Goal: Information Seeking & Learning: Learn about a topic

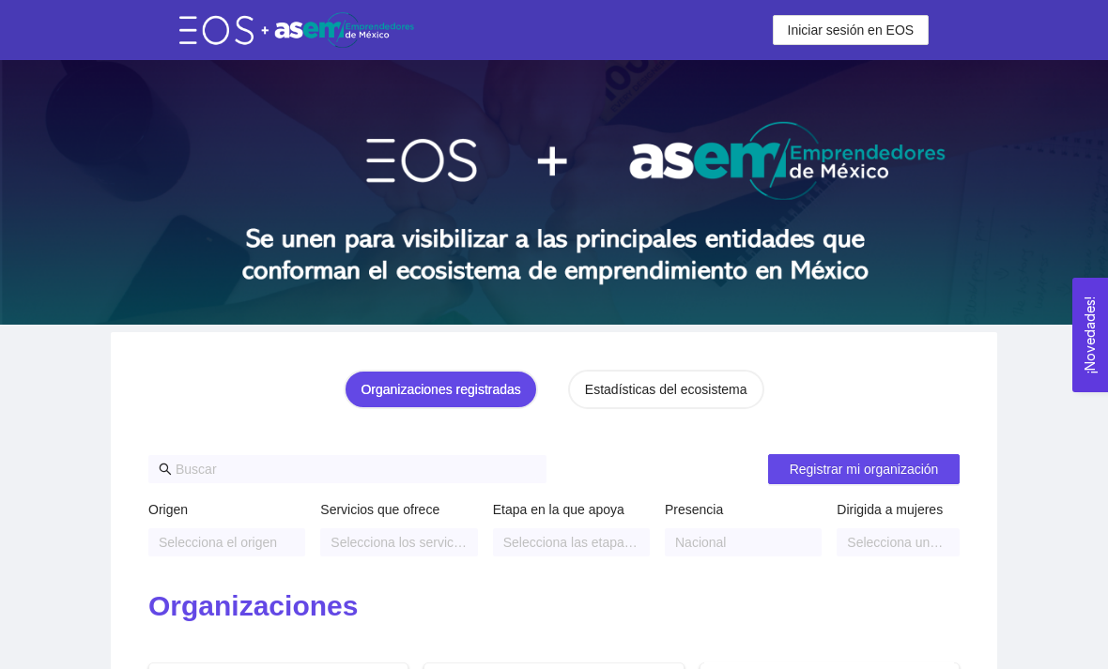
click at [895, 15] on button "Iniciar sesión en EOS" at bounding box center [851, 30] width 157 height 30
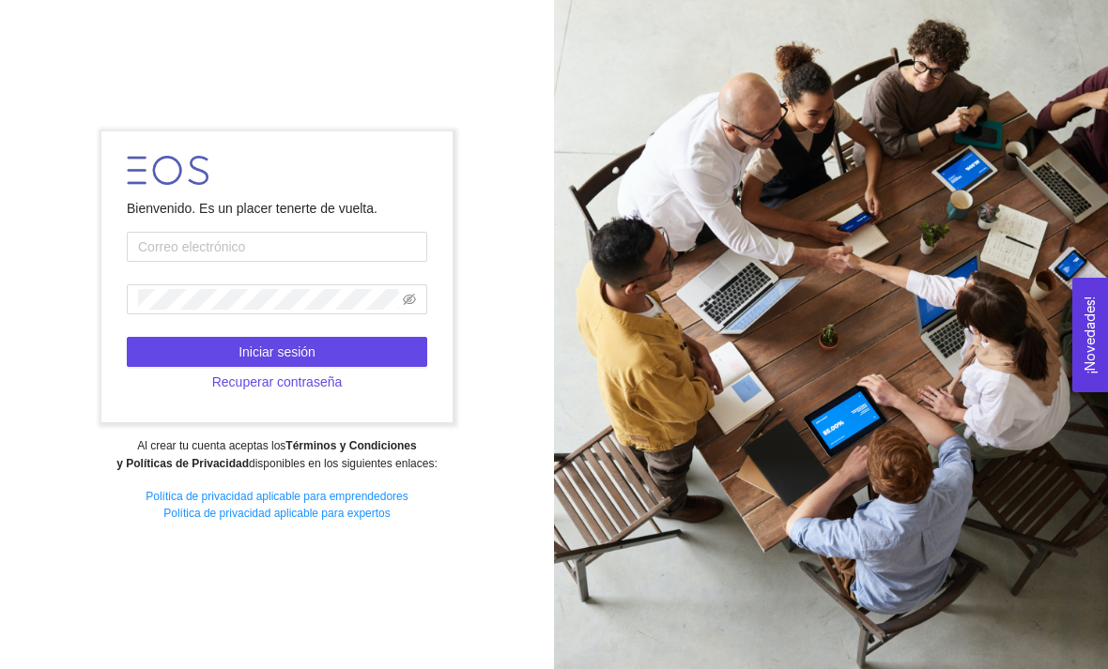
click at [346, 257] on form "Bienvenido. Es un placer tenerte de vuelta. Iniciar sesión Recuperar contraseña" at bounding box center [276, 276] width 350 height 291
click at [401, 262] on input "text" at bounding box center [277, 247] width 300 height 30
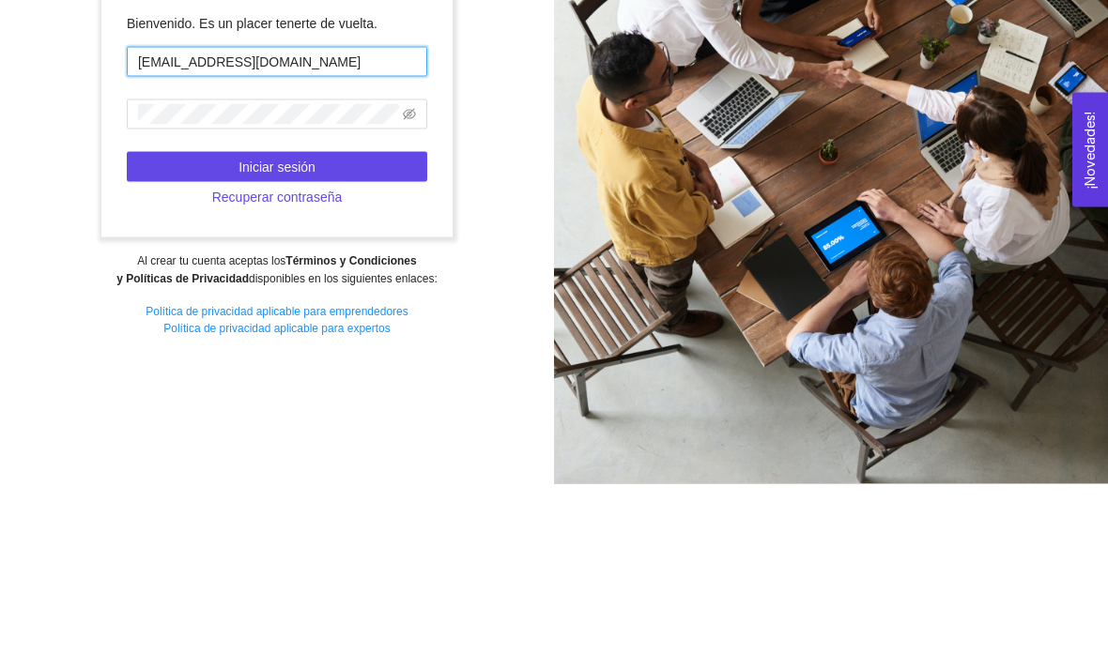
type input "[EMAIL_ADDRESS][DOMAIN_NAME]"
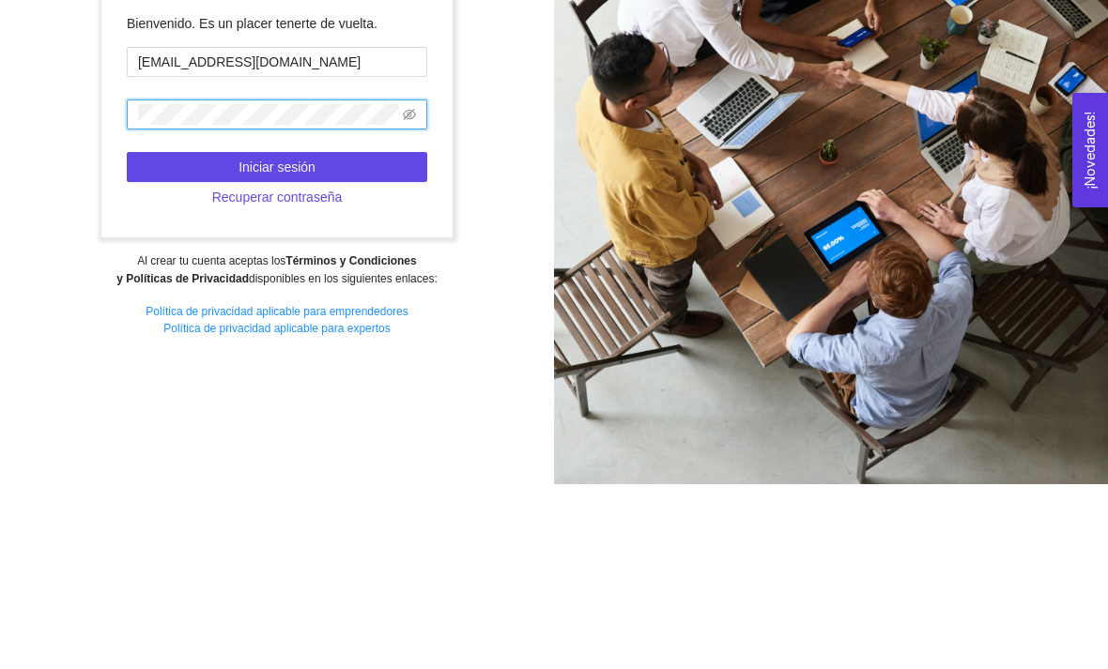
click at [178, 337] on button "Iniciar sesión" at bounding box center [277, 352] width 300 height 30
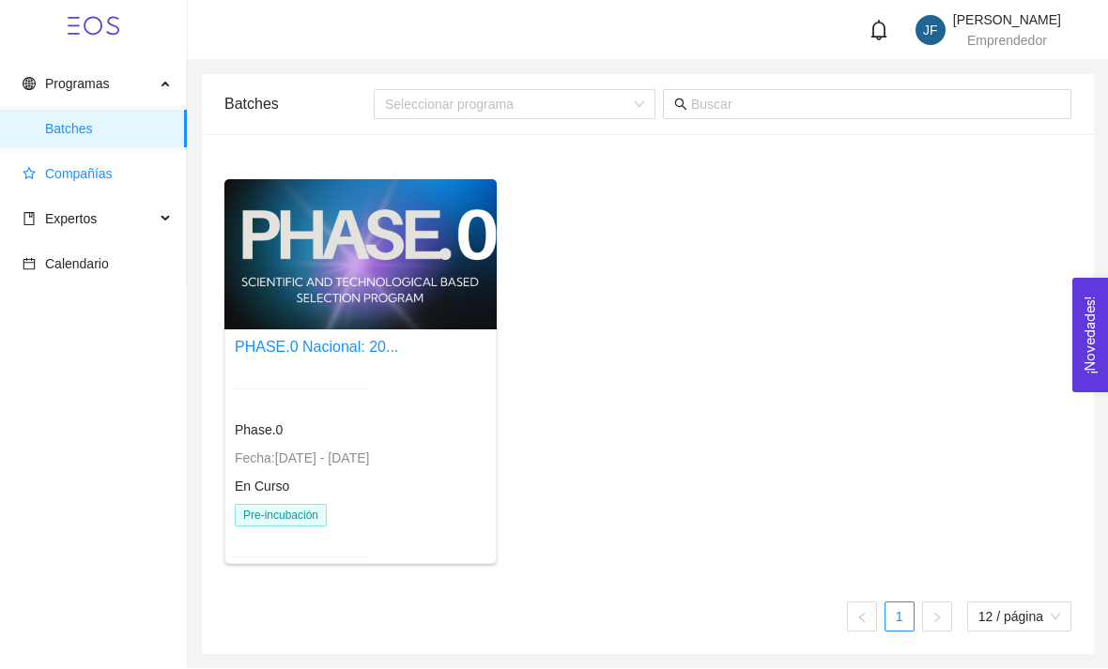
click at [107, 171] on span "Compañías" at bounding box center [79, 173] width 68 height 15
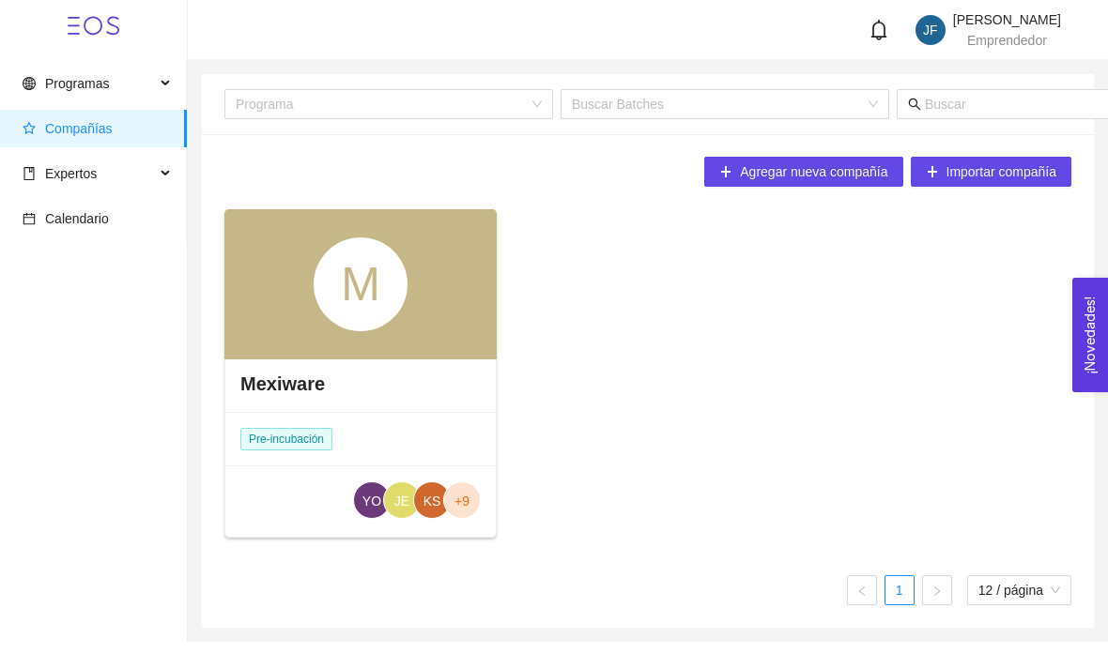
click at [442, 351] on div "M" at bounding box center [360, 284] width 272 height 150
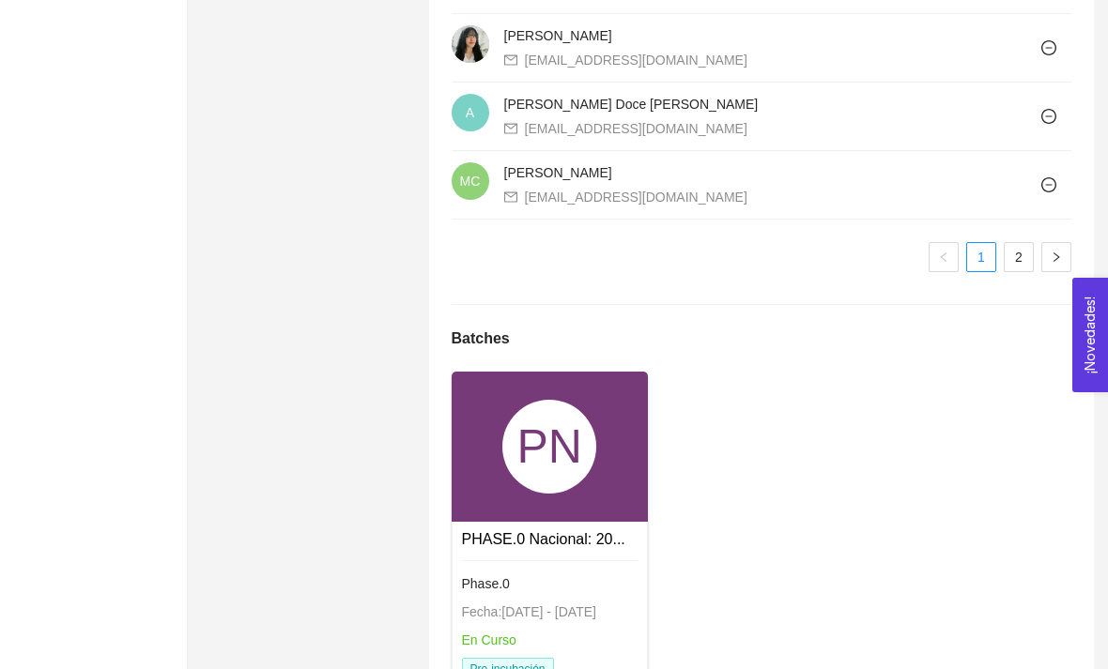
scroll to position [1867, 0]
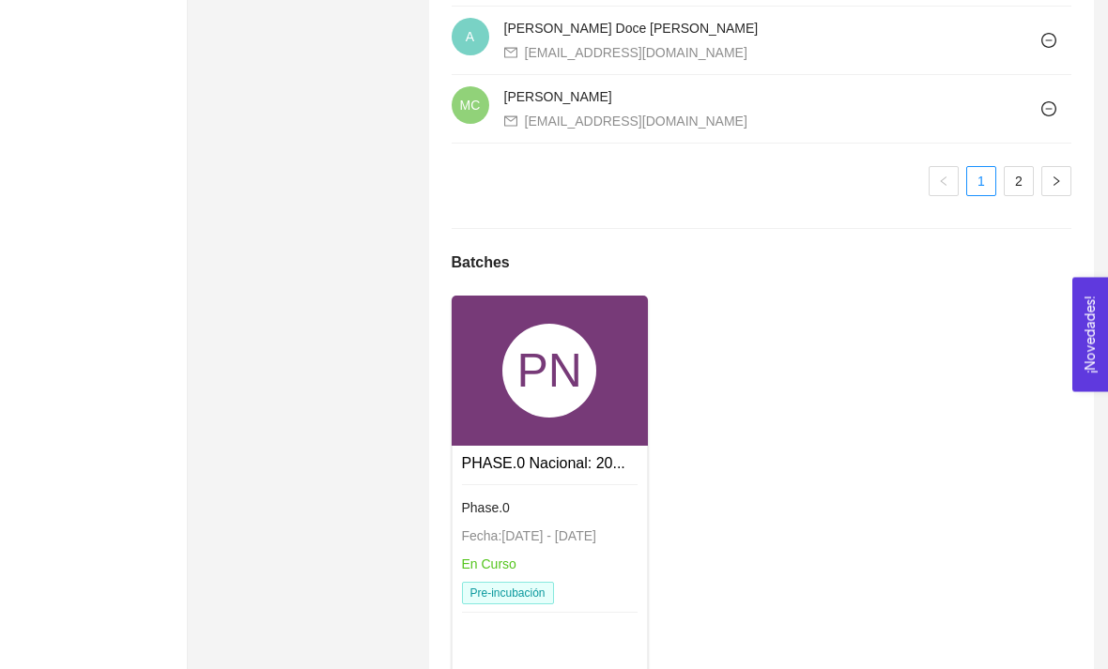
click at [559, 502] on div "Phase.0" at bounding box center [550, 509] width 177 height 21
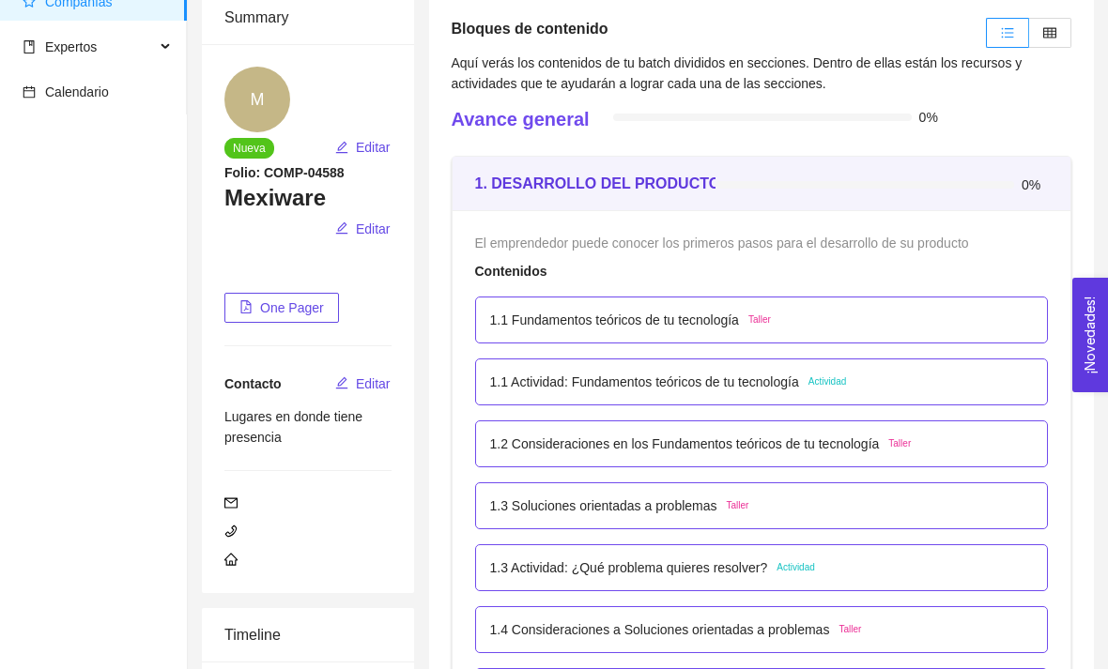
scroll to position [123, 0]
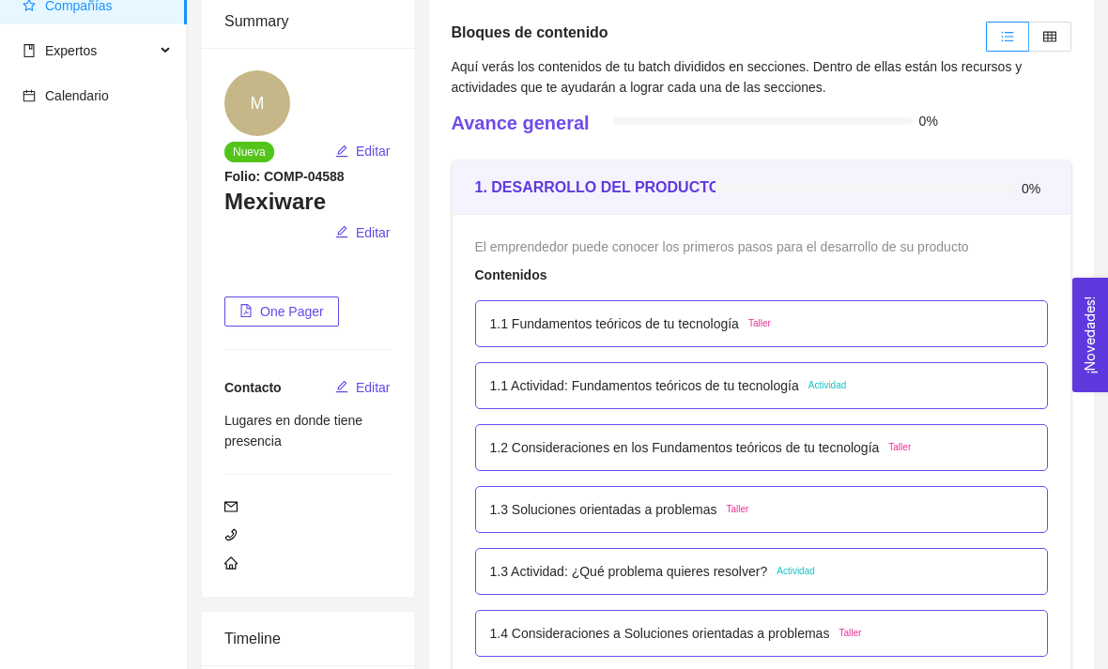
click at [993, 324] on div "1.1 Fundamentos teóricos de tu tecnología Taller" at bounding box center [762, 324] width 544 height 21
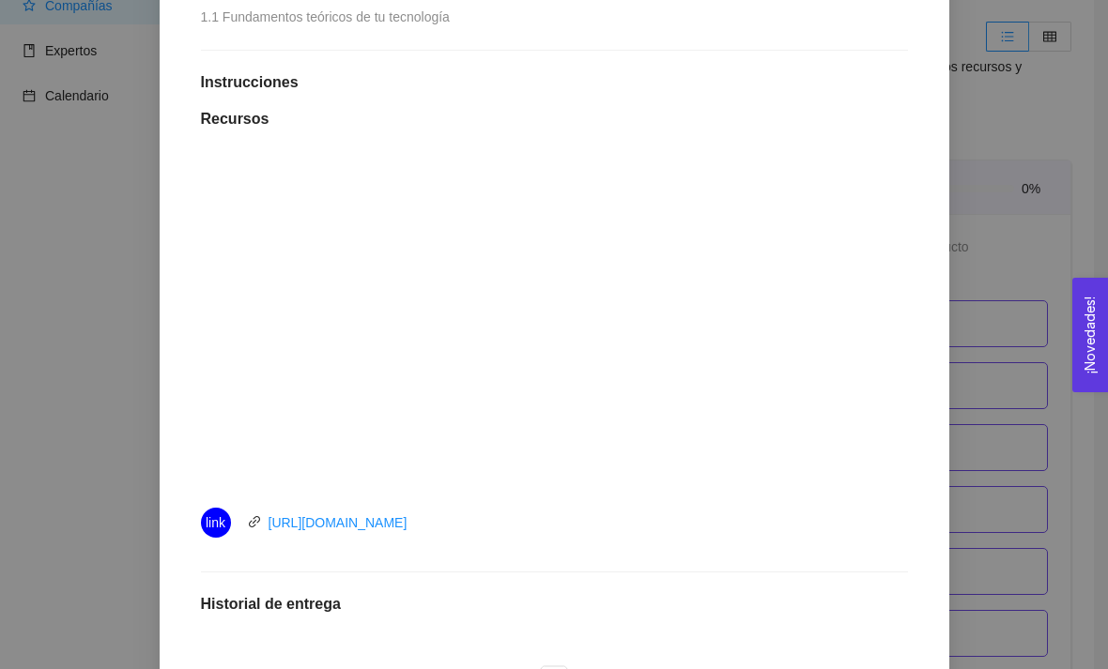
scroll to position [439, 0]
click at [1033, 451] on div "1. DESARROLLO DEL PRODUCTO El emprendedor puede conocer los primeros pasos para…" at bounding box center [554, 334] width 1108 height 669
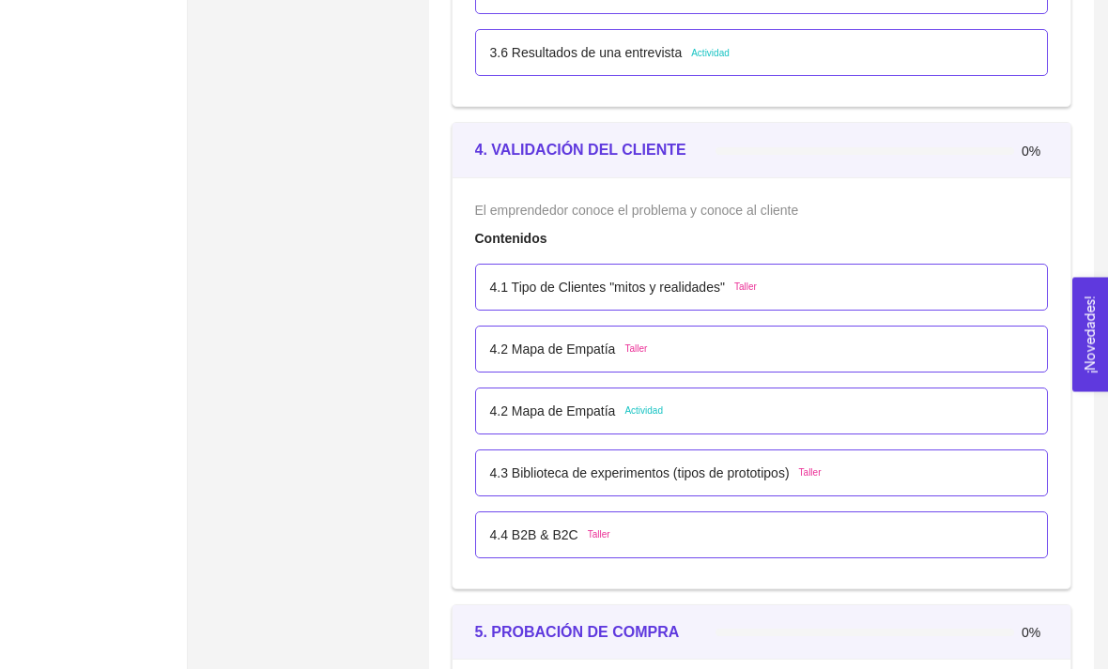
scroll to position [2929, 0]
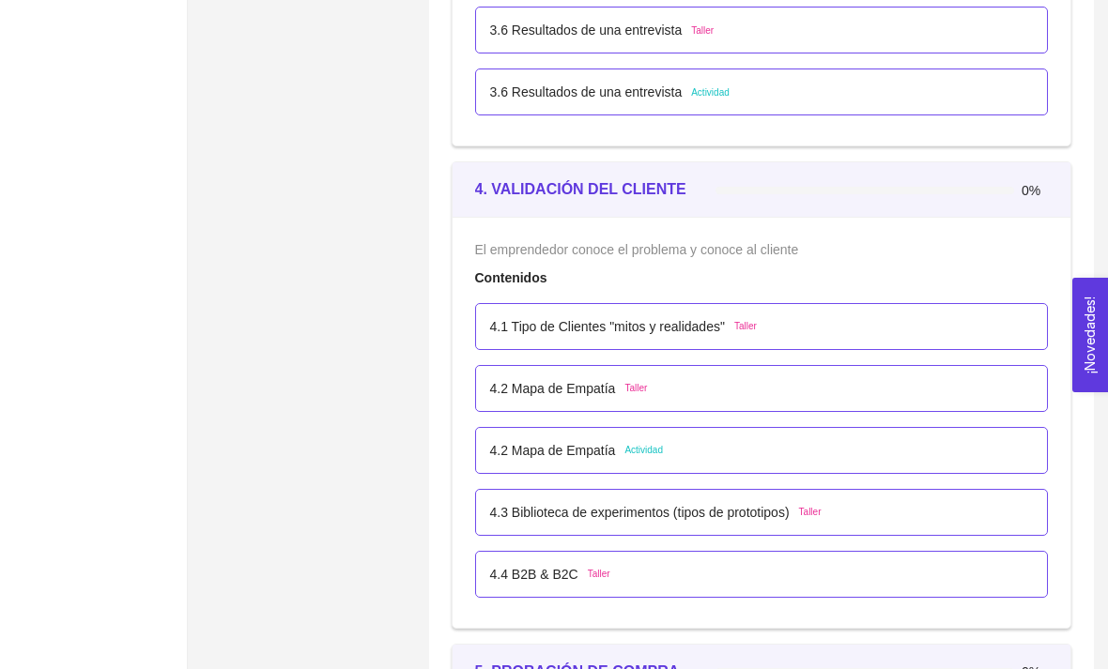
click at [990, 333] on div "4.1 Tipo de Clientes "mitos y realidades" Taller" at bounding box center [762, 326] width 544 height 21
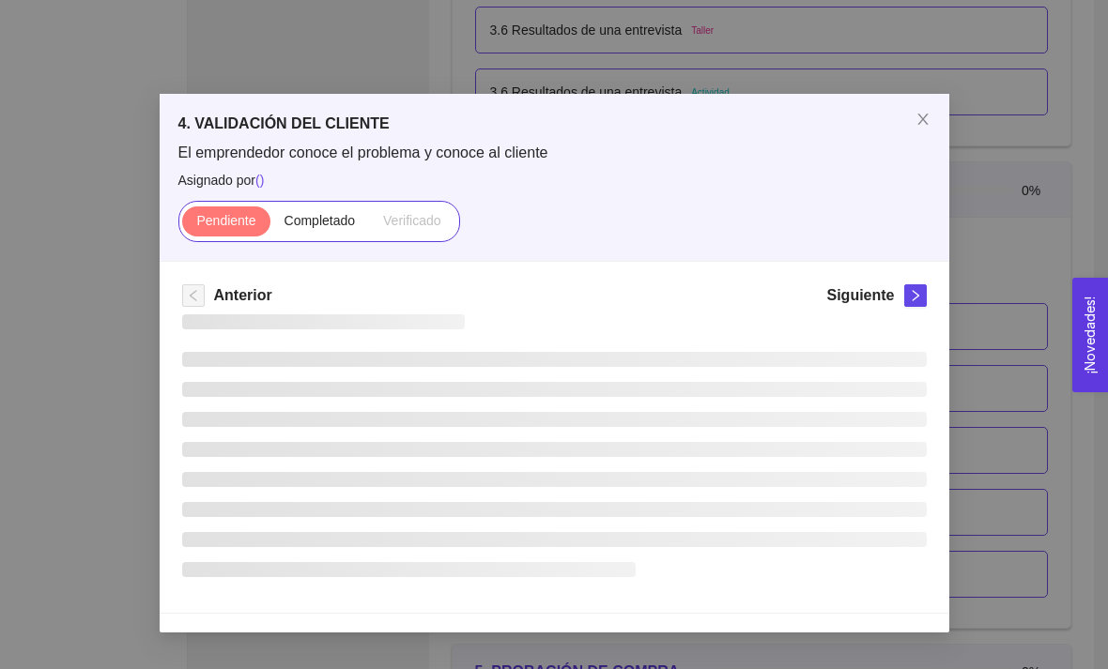
click at [1027, 537] on div "4. VALIDACIÓN DEL CLIENTE El emprendedor conoce el problema y conoce al cliente…" at bounding box center [554, 334] width 1108 height 669
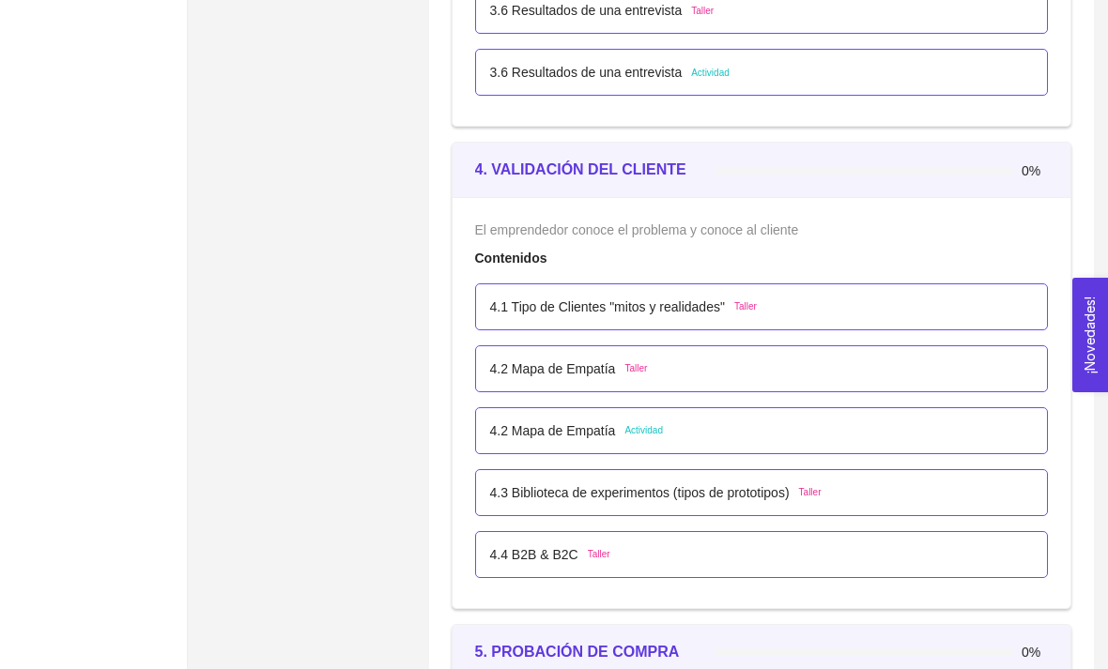
scroll to position [2947, 0]
click at [920, 309] on div "4.1 Tipo de Clientes "mitos y realidades" Taller" at bounding box center [762, 309] width 544 height 21
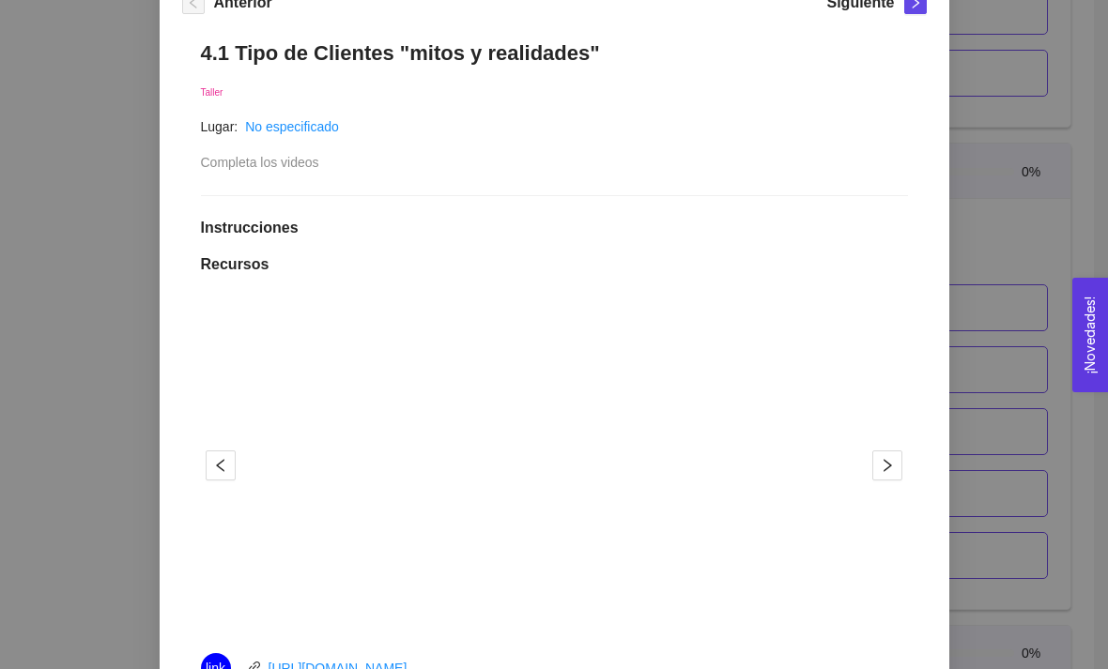
scroll to position [288, 0]
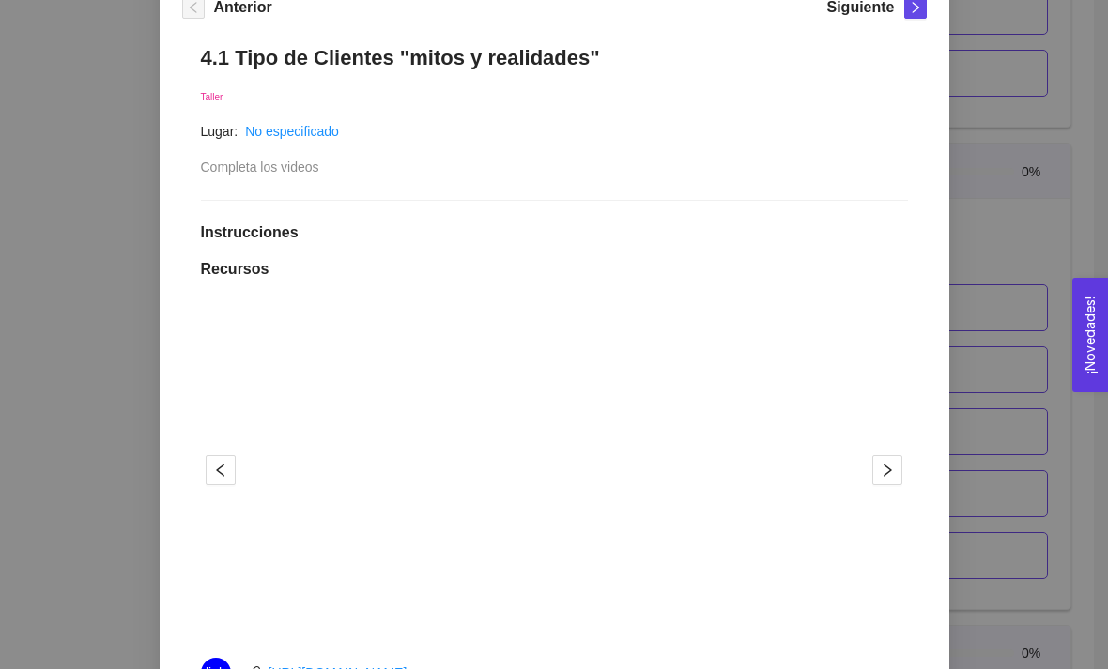
click at [506, 184] on div "4.1 Tipo de Clientes "mitos y realidades" Taller Lugar: No especificado Complet…" at bounding box center [554, 576] width 745 height 1100
click at [822, 192] on div "4.1 Tipo de Clientes "mitos y realidades" Taller Lugar: No especificado Complet…" at bounding box center [554, 576] width 745 height 1100
click at [894, 469] on icon "right" at bounding box center [887, 470] width 15 height 15
click at [888, 477] on button "button" at bounding box center [887, 470] width 30 height 30
click at [887, 480] on button "button" at bounding box center [887, 470] width 30 height 30
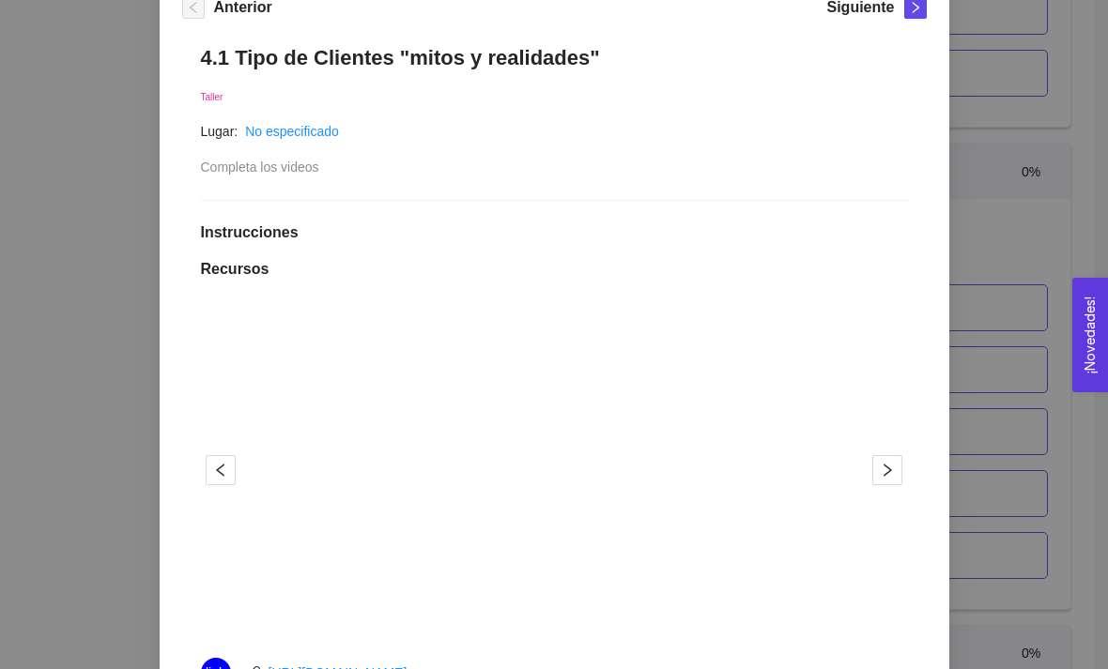
click at [890, 470] on icon "right" at bounding box center [887, 470] width 15 height 15
click at [894, 470] on icon "right" at bounding box center [887, 470] width 15 height 15
click at [889, 466] on icon "right" at bounding box center [887, 470] width 15 height 15
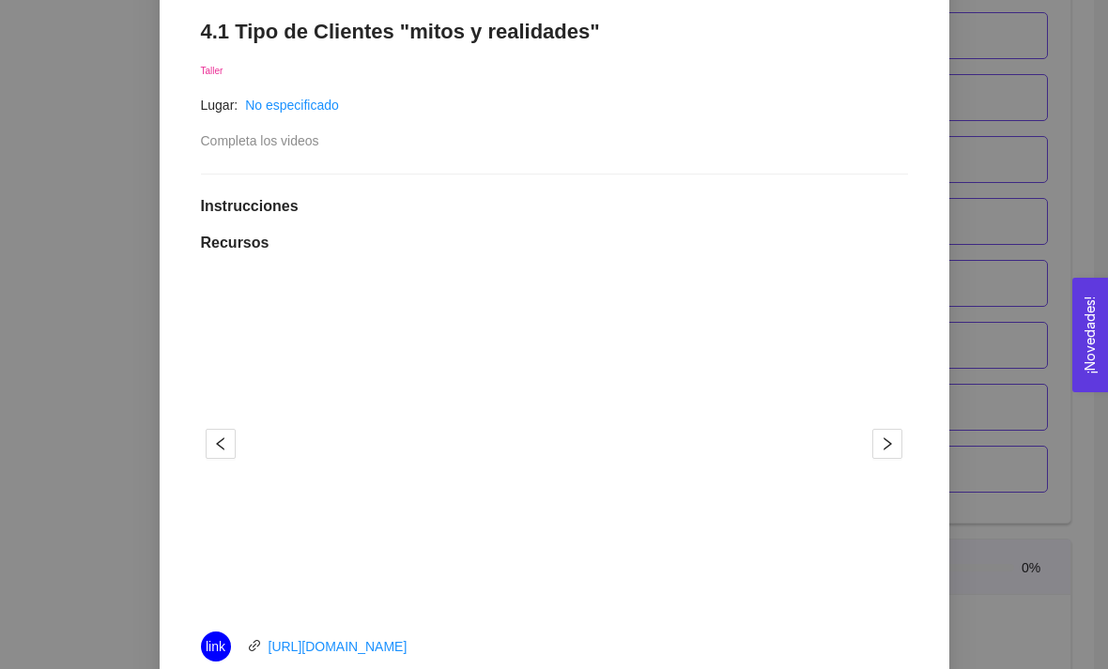
scroll to position [2550, 0]
click at [1048, 308] on div "4. VALIDACIÓN DEL CLIENTE El emprendedor conoce el problema y conoce al cliente…" at bounding box center [554, 334] width 1108 height 669
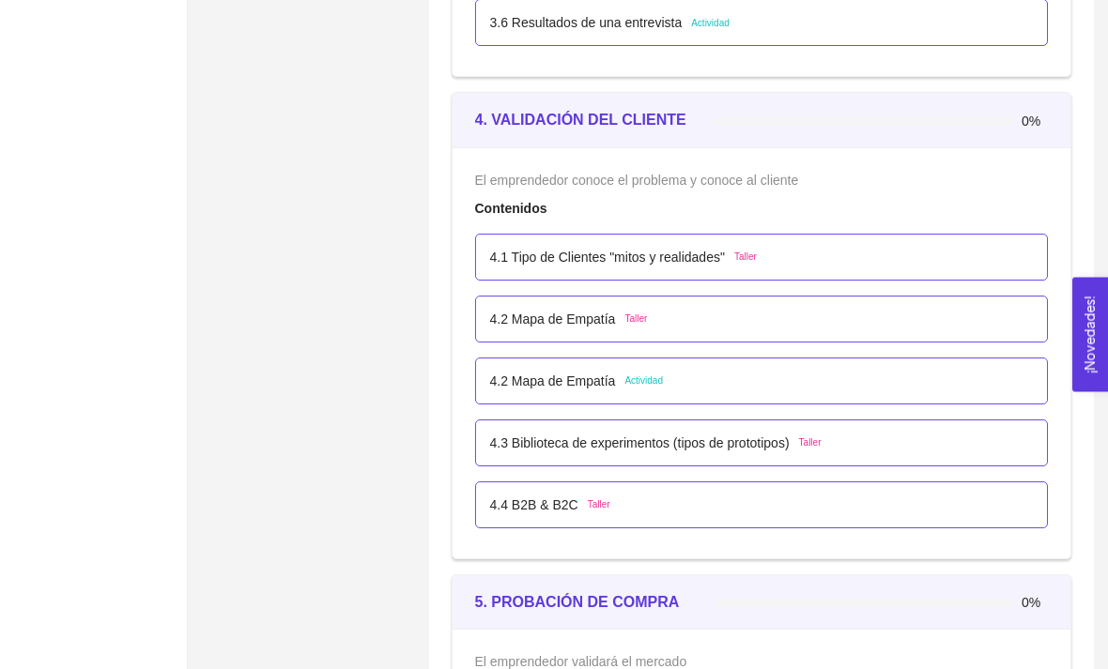
scroll to position [2994, 0]
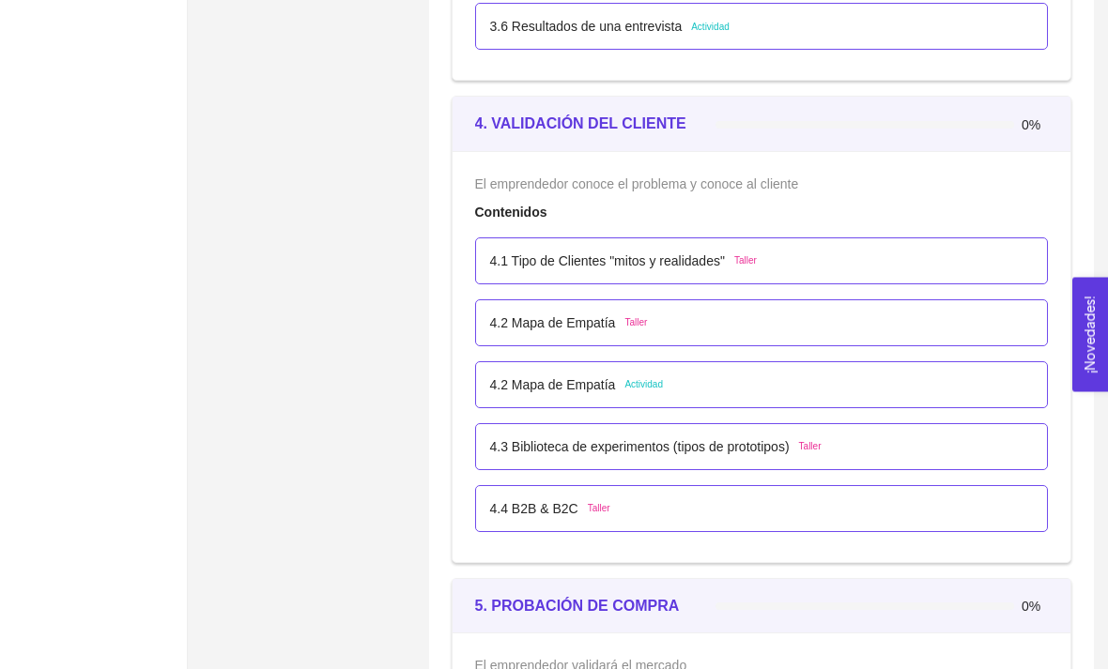
click at [808, 392] on div "4.2 Mapa de Empatía Actividad" at bounding box center [762, 386] width 544 height 21
